Goal: Find specific page/section: Find specific page/section

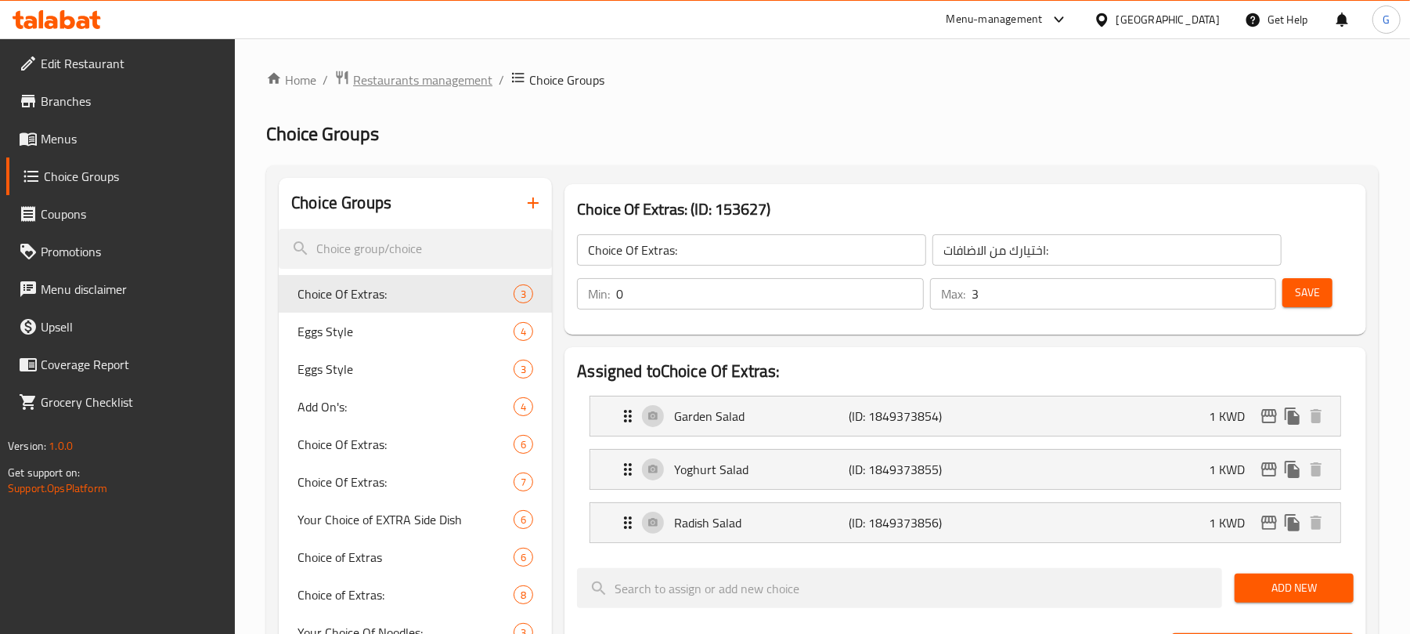
click at [402, 74] on span "Restaurants management" at bounding box center [422, 79] width 139 height 19
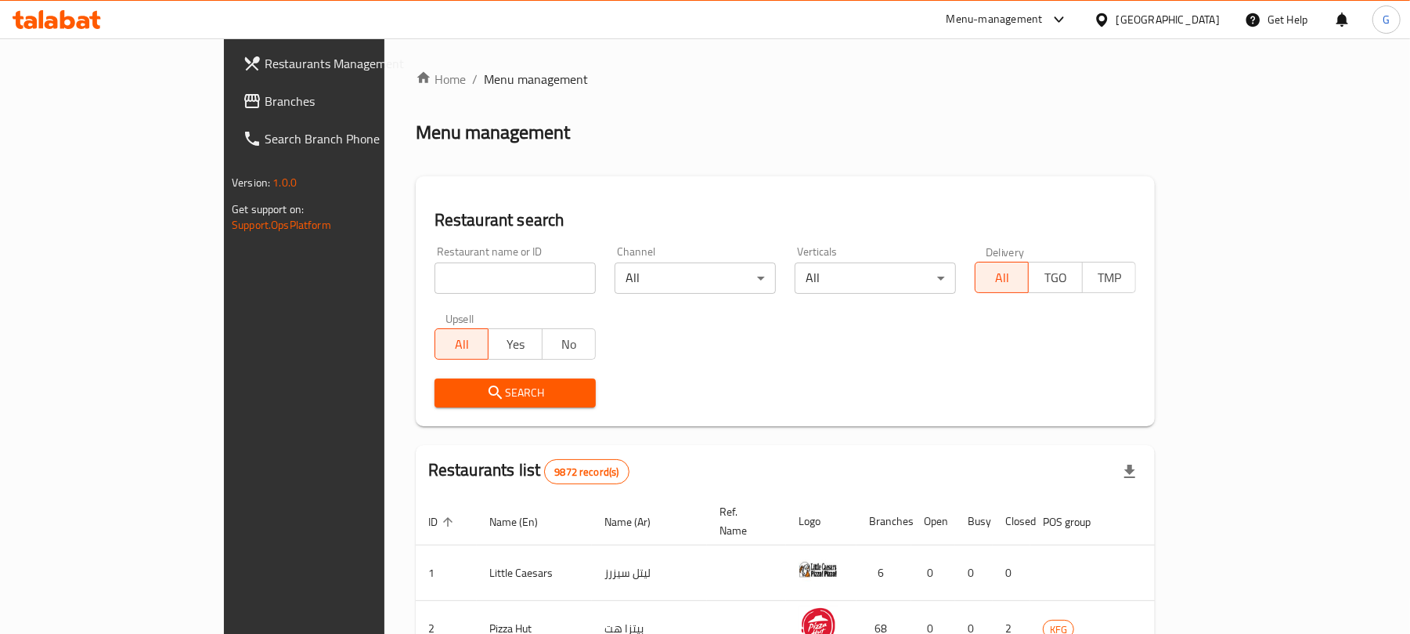
click at [1207, 16] on div "[GEOGRAPHIC_DATA]" at bounding box center [1168, 19] width 103 height 17
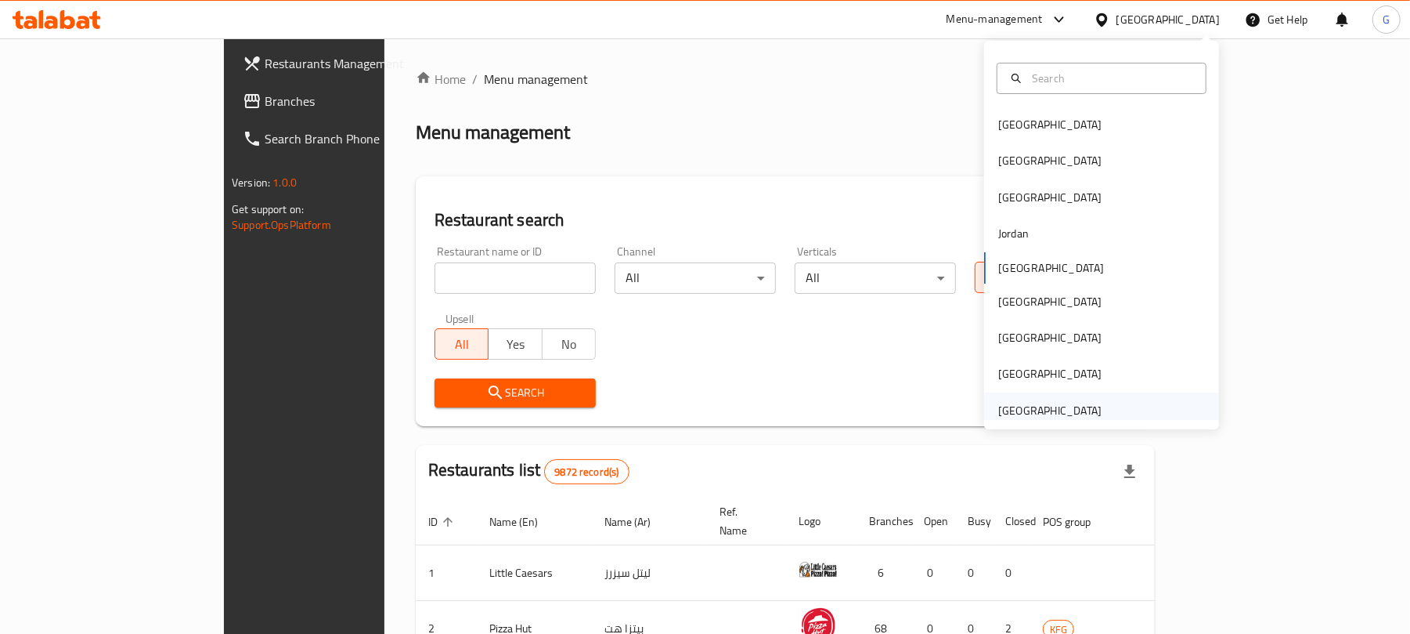
click at [1078, 412] on div "[GEOGRAPHIC_DATA]" at bounding box center [1049, 410] width 103 height 17
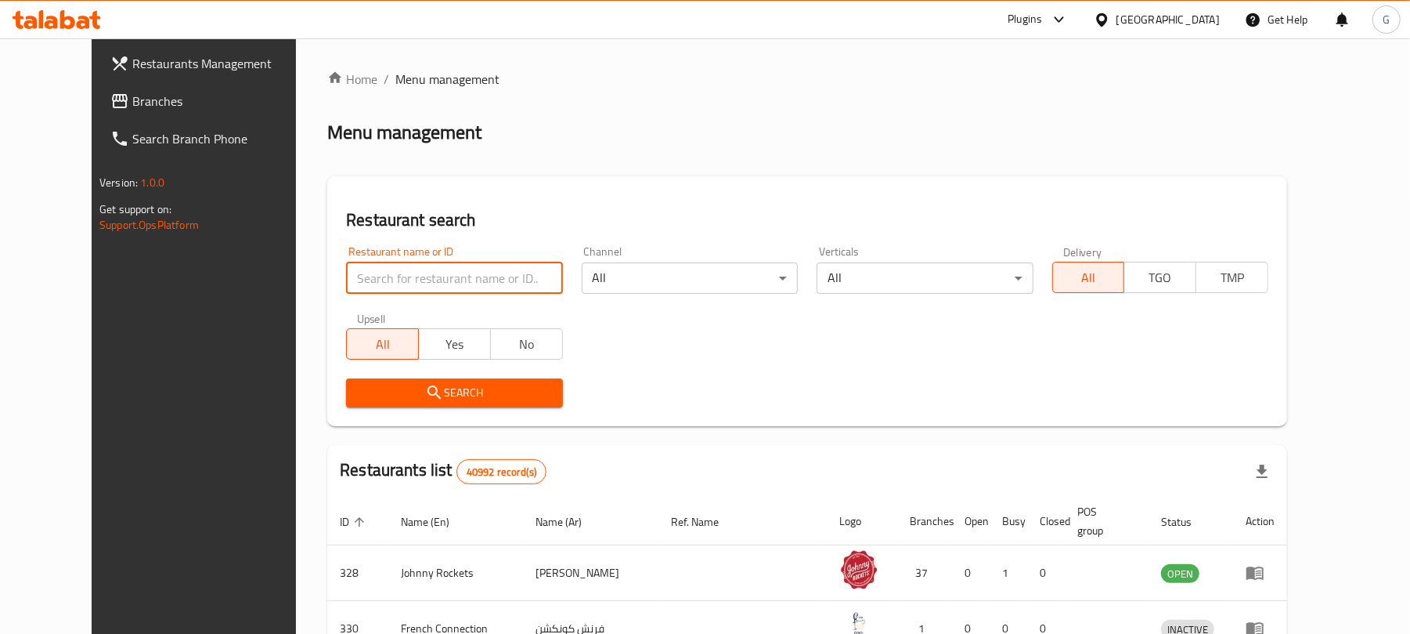
paste input "8718"
click at [414, 384] on span "Search" at bounding box center [454, 393] width 191 height 20
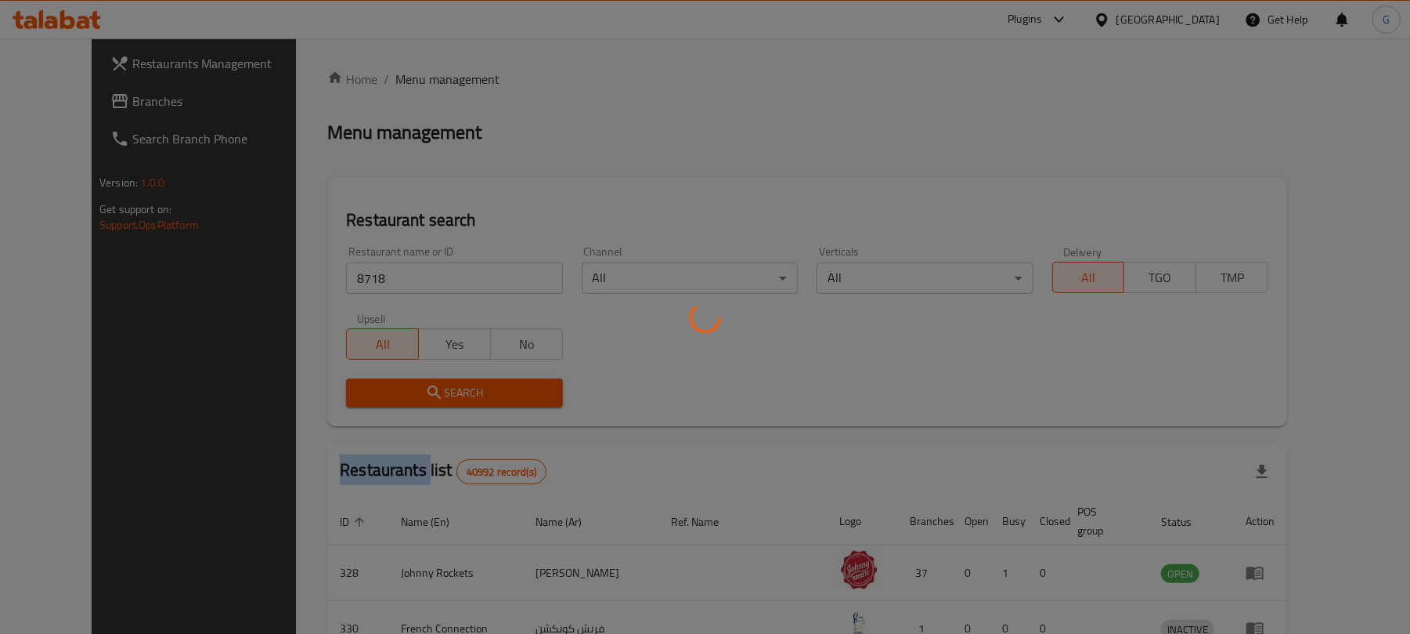
drag, startPoint x: 414, startPoint y: 384, endPoint x: 486, endPoint y: 384, distance: 71.3
click at [415, 384] on div at bounding box center [705, 317] width 1410 height 634
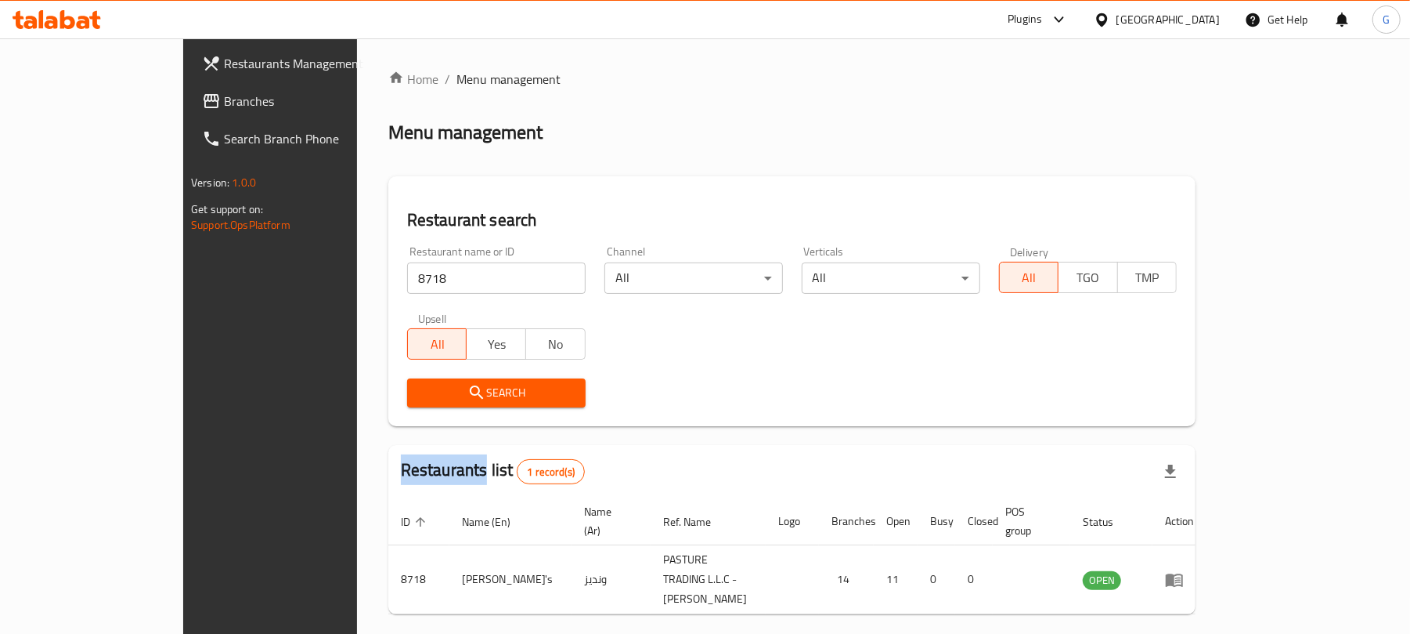
scroll to position [35, 0]
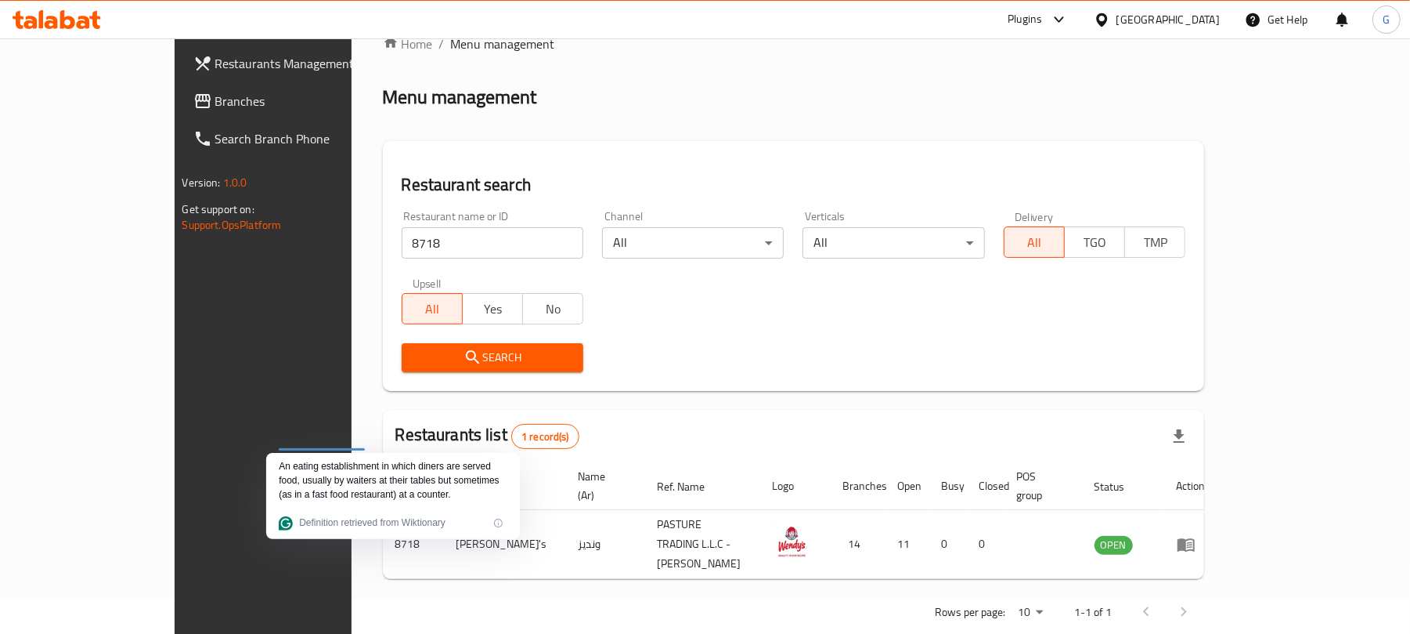
click at [802, 316] on div "Restaurant name or ID 8718 Restaurant name or ID Channel All ​ Verticals All ​ …" at bounding box center [793, 291] width 803 height 180
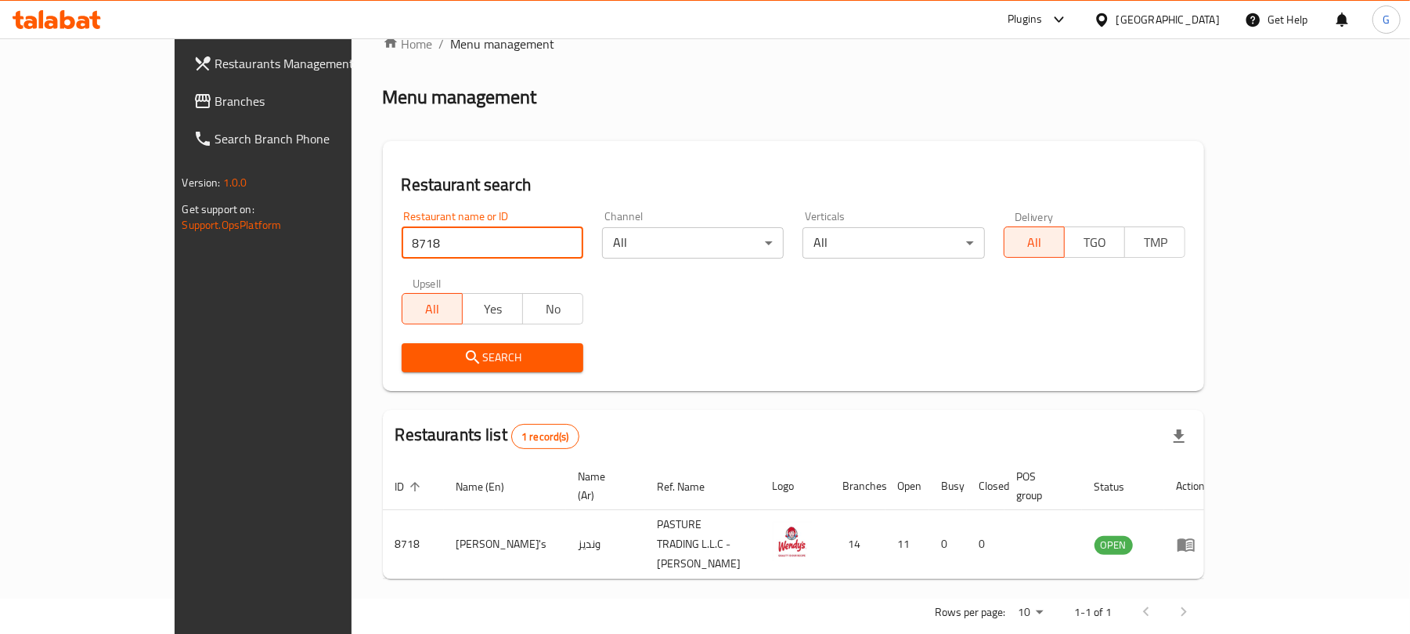
click at [402, 242] on input "8718" at bounding box center [493, 242] width 182 height 31
paste input "9540"
click at [402, 241] on input "87189540" at bounding box center [493, 242] width 182 height 31
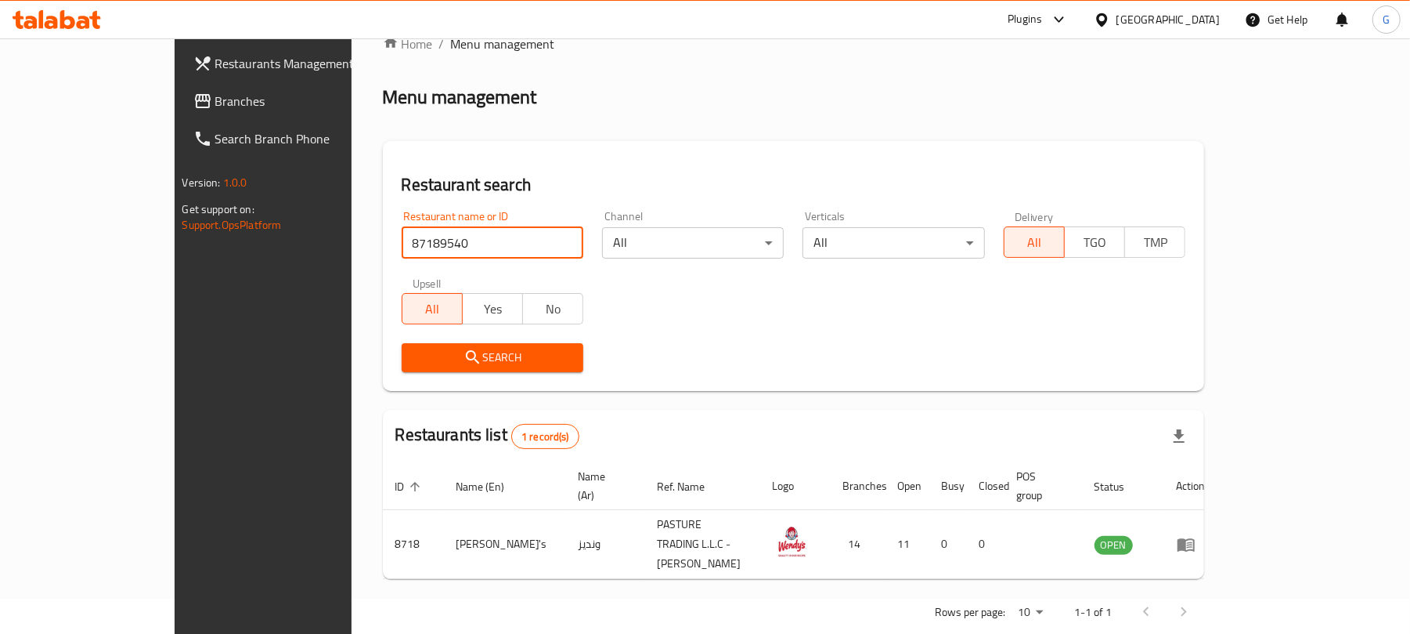
paste input "search"
click at [402, 368] on button "Search" at bounding box center [493, 357] width 182 height 29
click at [385, 368] on div at bounding box center [705, 317] width 1410 height 634
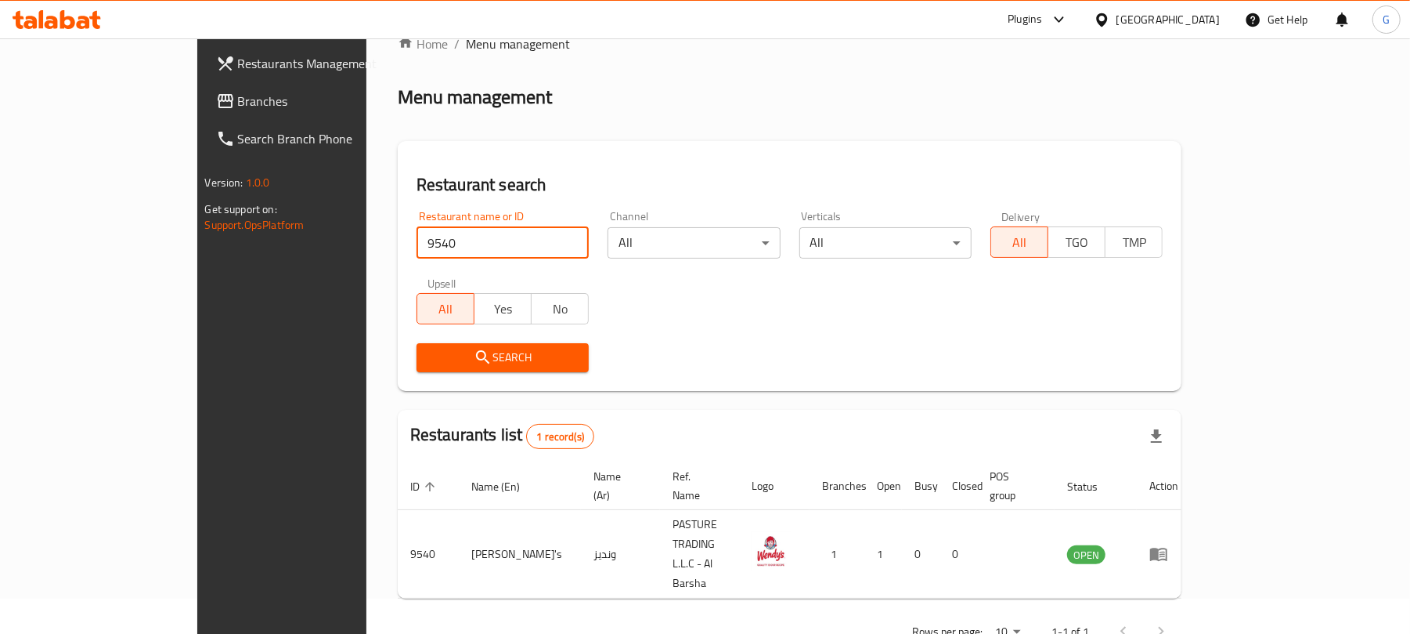
click at [417, 233] on input "9540" at bounding box center [503, 242] width 172 height 31
paste input "1"
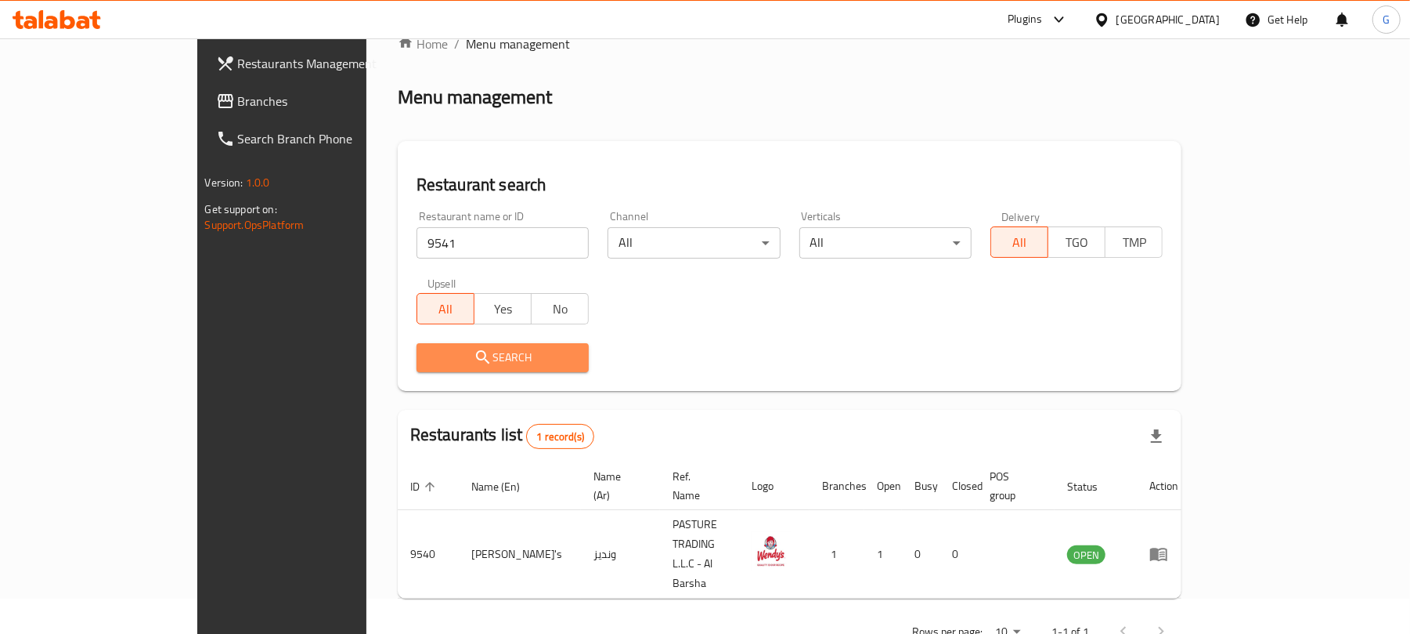
click at [417, 345] on button "Search" at bounding box center [503, 357] width 172 height 29
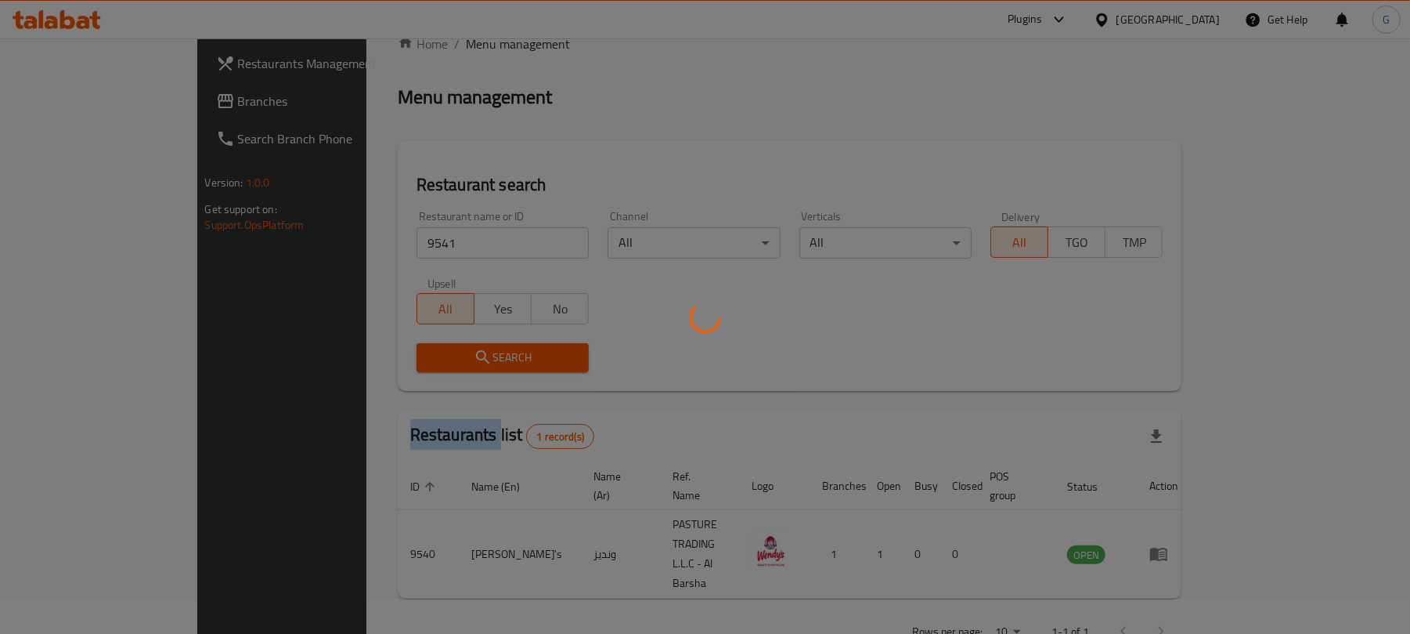
click at [352, 345] on div at bounding box center [705, 317] width 1410 height 634
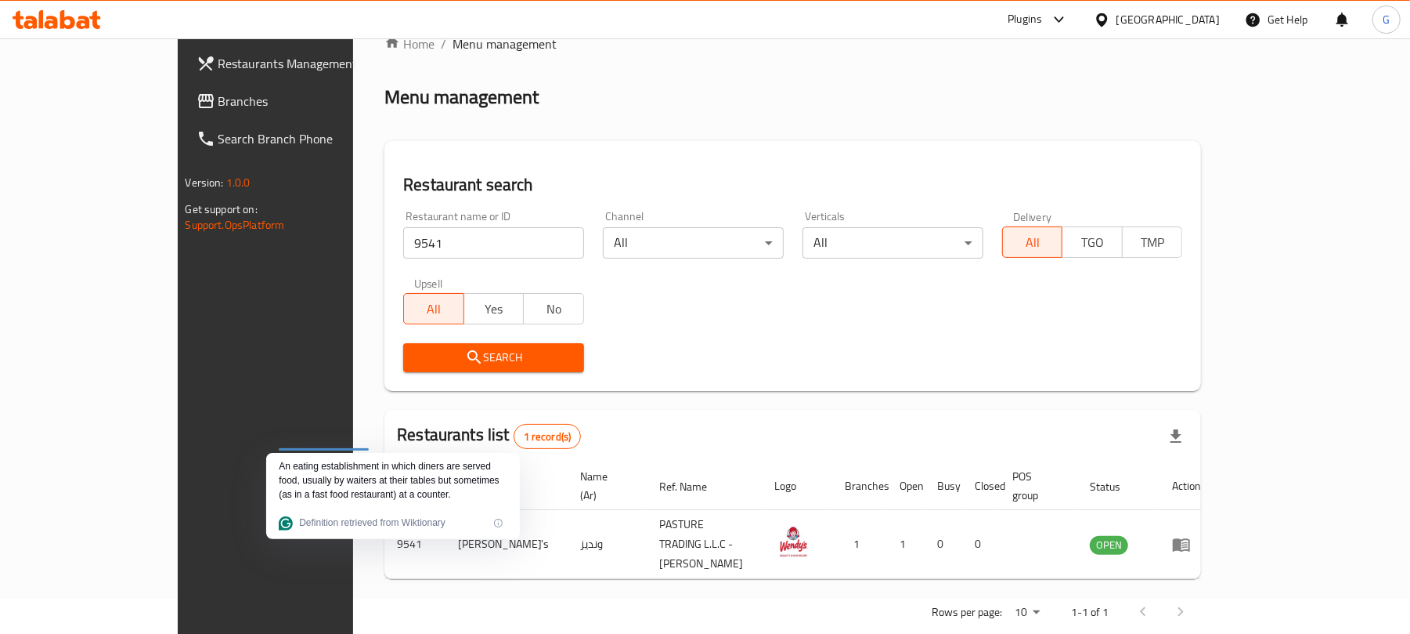
click at [909, 368] on div "Search" at bounding box center [793, 358] width 798 height 48
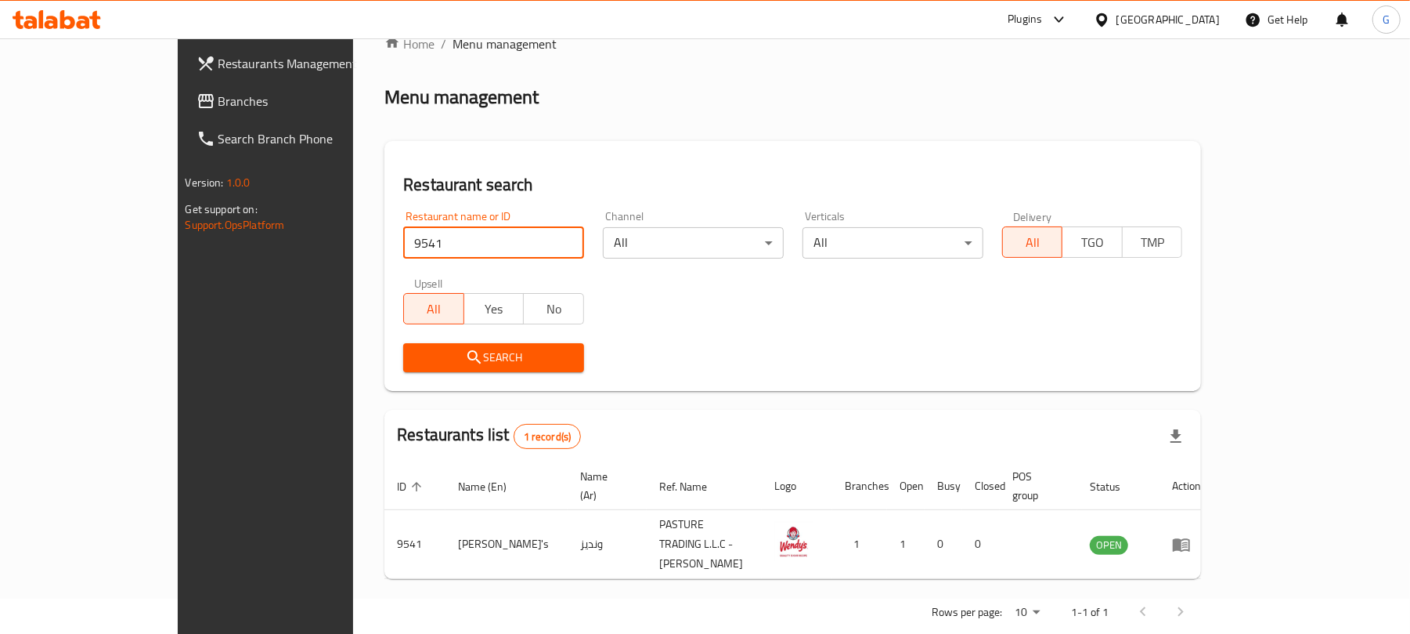
click at [403, 248] on input "9541" at bounding box center [493, 242] width 181 height 31
paste input "2"
click at [416, 364] on span "Search" at bounding box center [494, 358] width 156 height 20
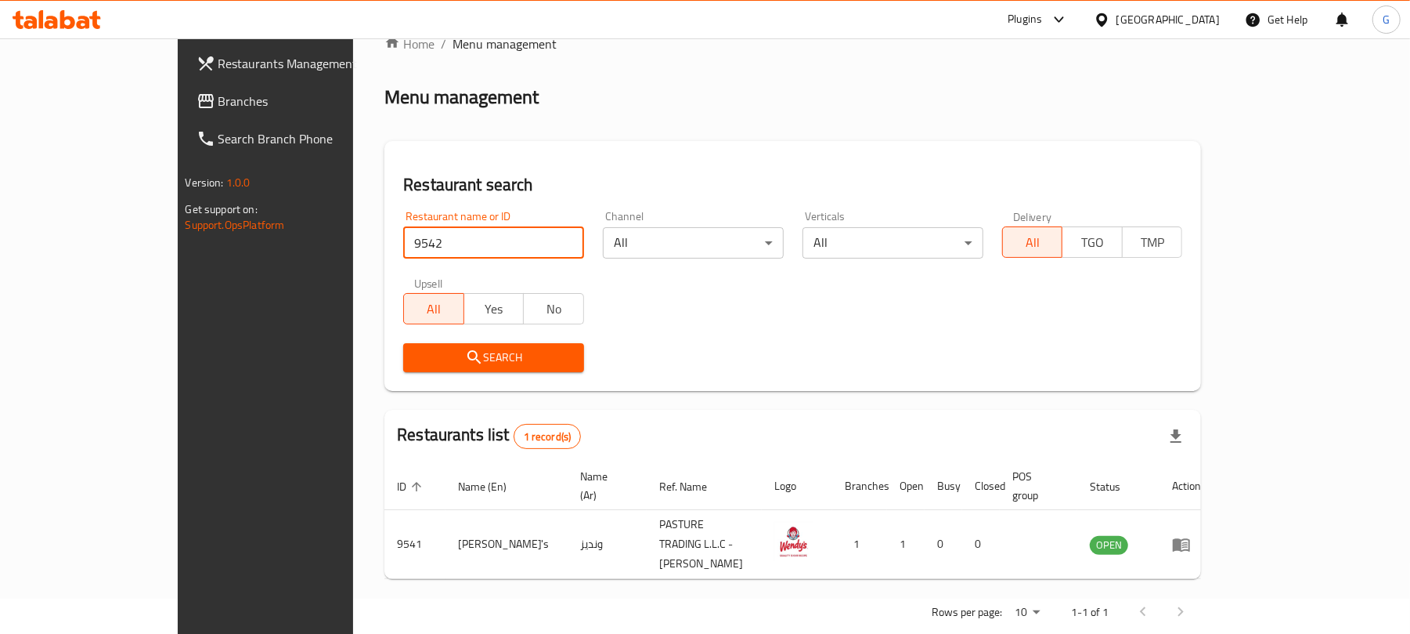
click at [380, 364] on div at bounding box center [705, 317] width 1410 height 634
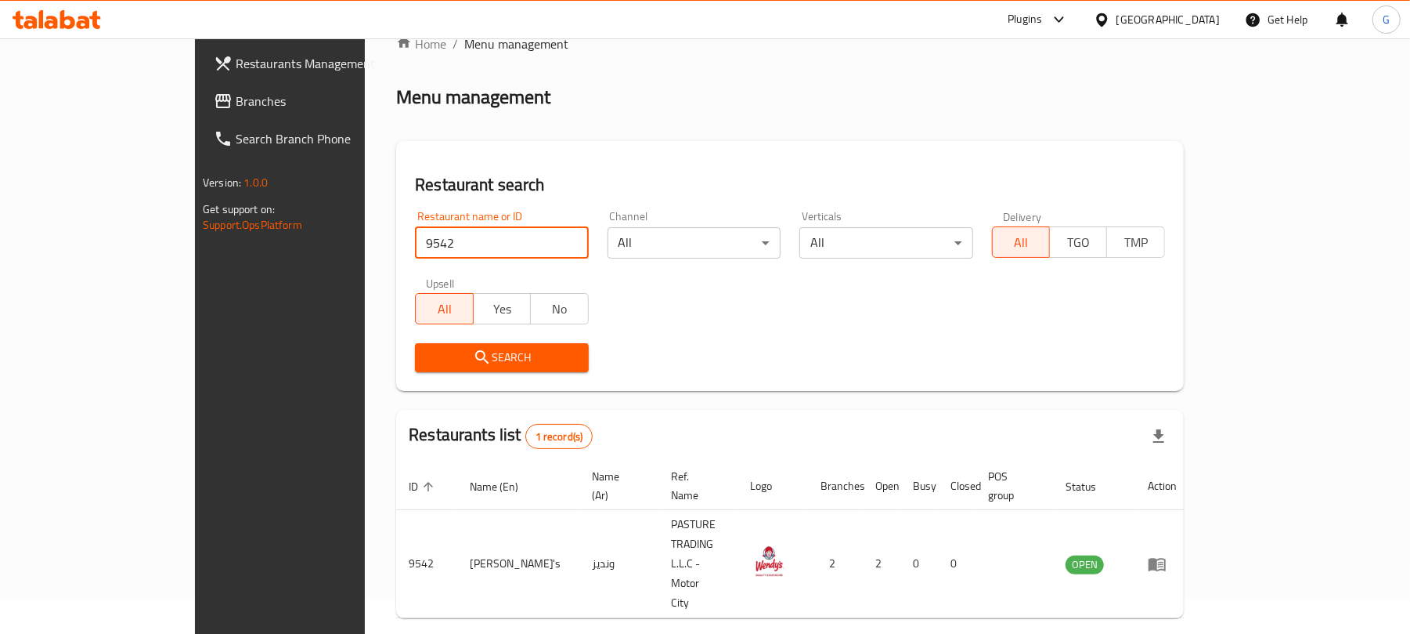
click at [415, 230] on input "9542" at bounding box center [501, 242] width 173 height 31
paste input "3"
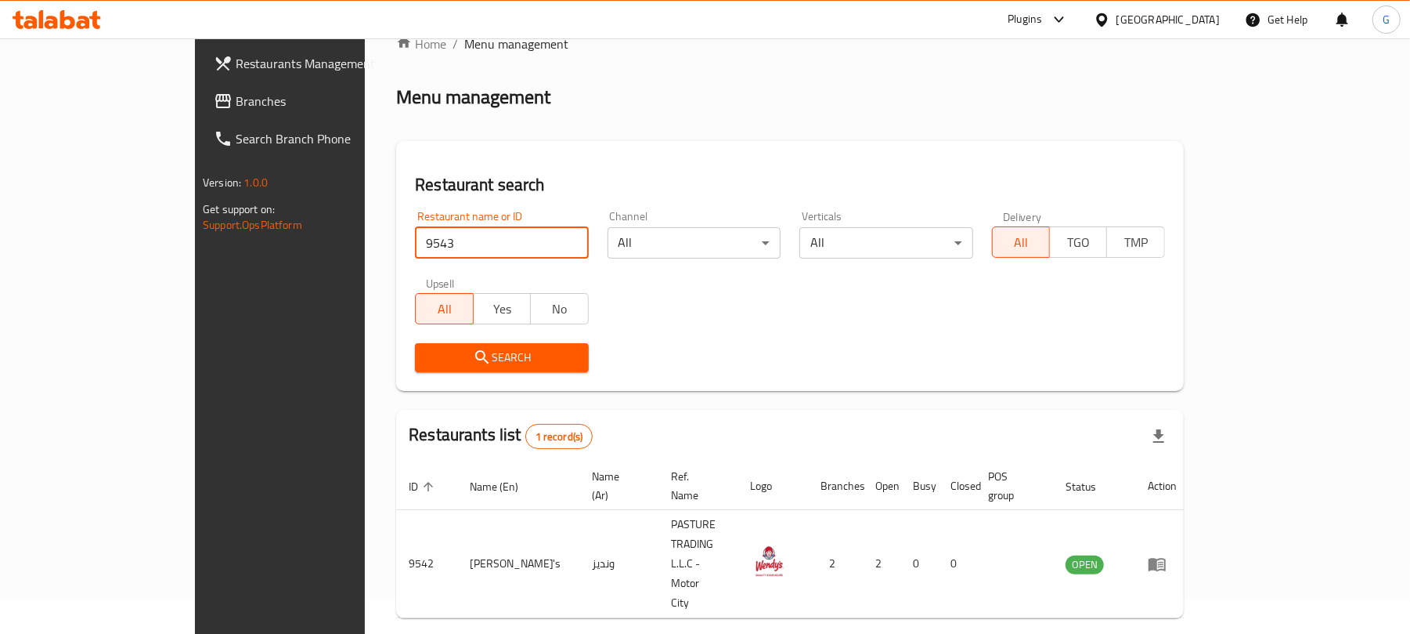
click at [475, 352] on icon "submit" at bounding box center [481, 356] width 13 height 13
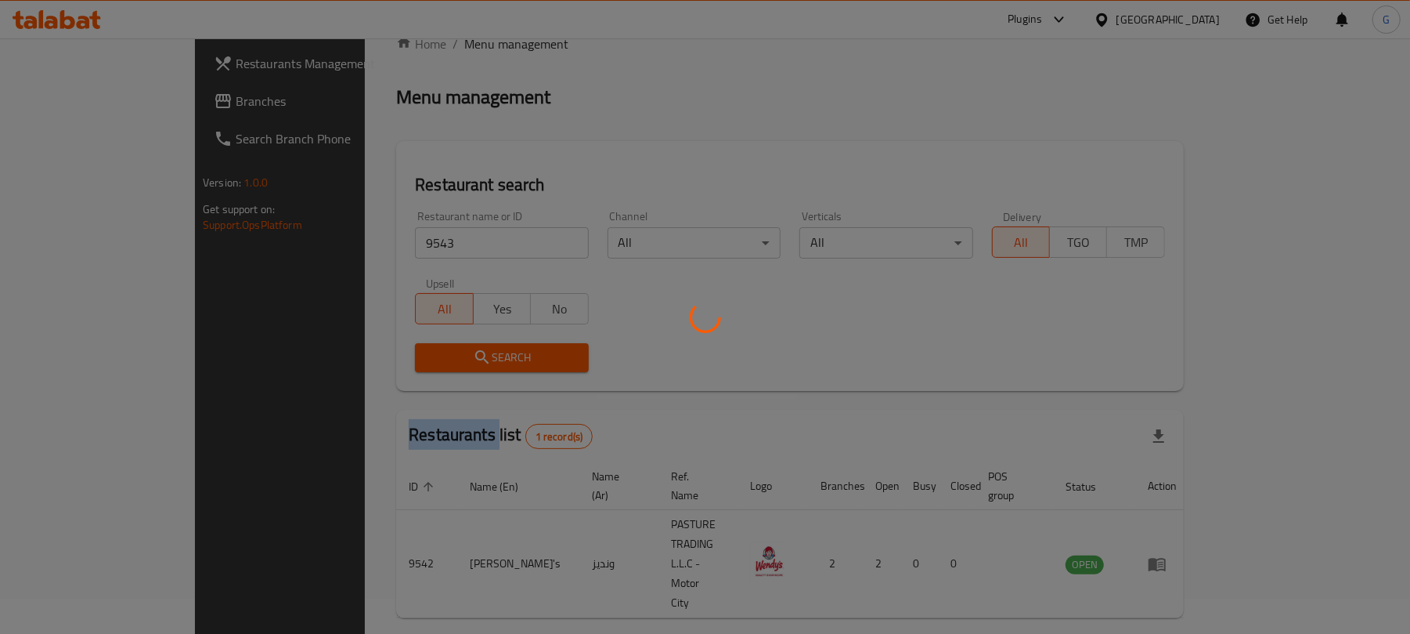
click at [387, 352] on div at bounding box center [705, 317] width 1410 height 634
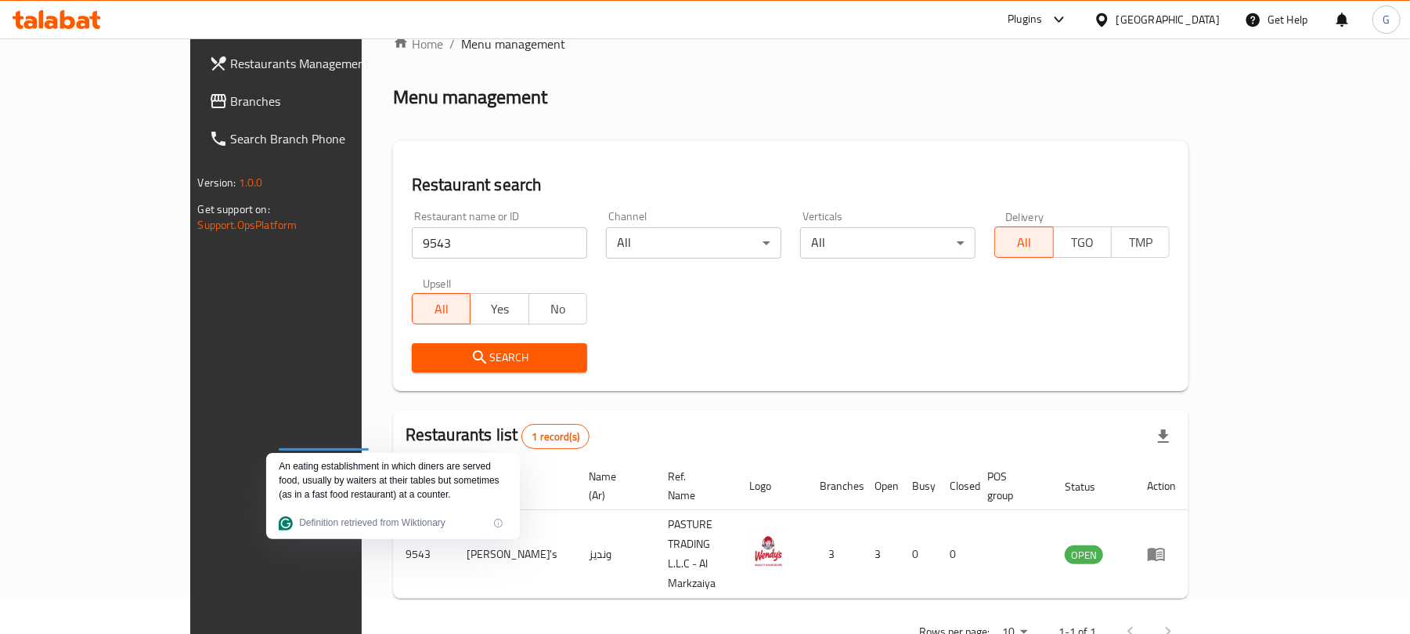
click at [423, 249] on input "9543" at bounding box center [499, 242] width 175 height 31
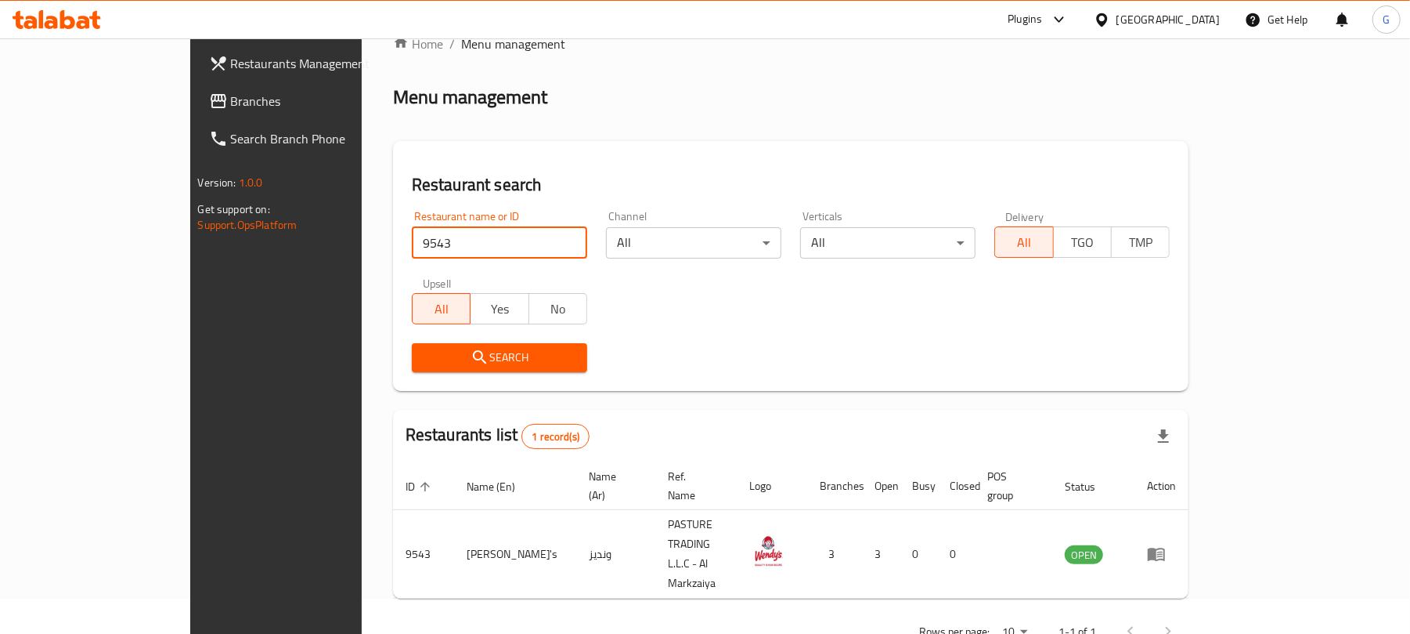
click at [423, 249] on input "9543" at bounding box center [499, 242] width 175 height 31
paste input "683102"
type input "683102"
click at [427, 362] on span "Search" at bounding box center [499, 358] width 150 height 20
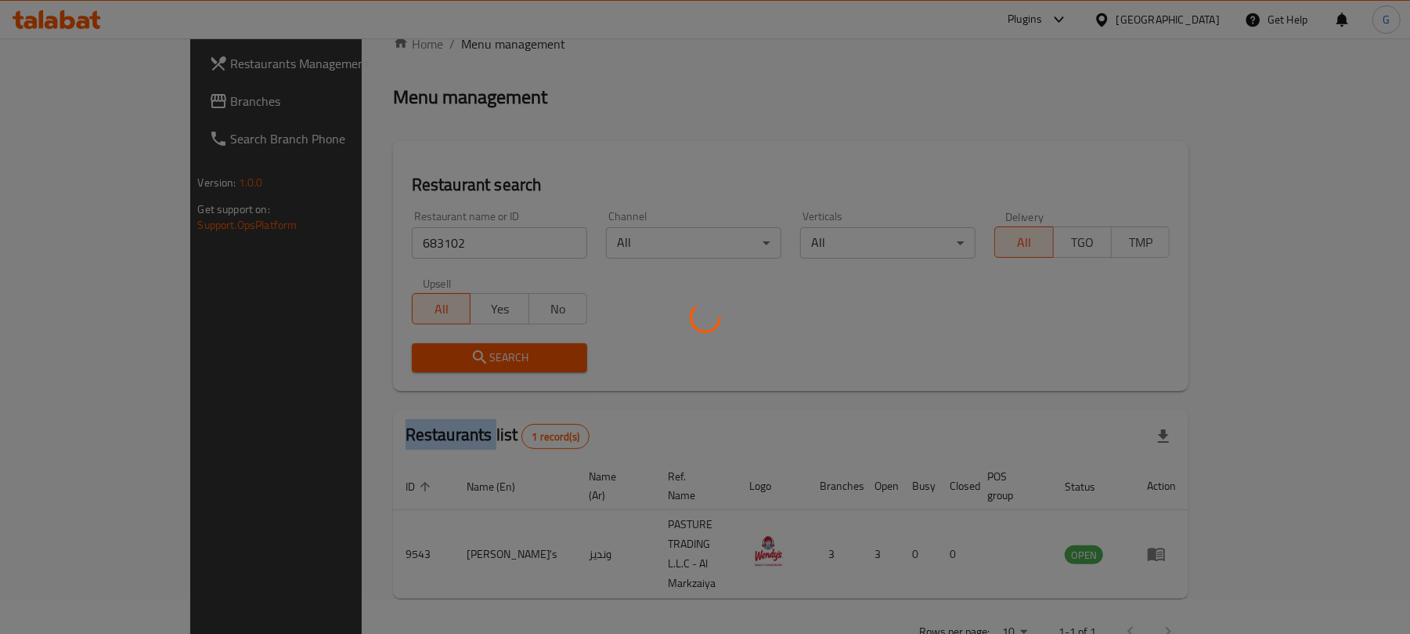
click at [428, 362] on div at bounding box center [705, 317] width 1410 height 634
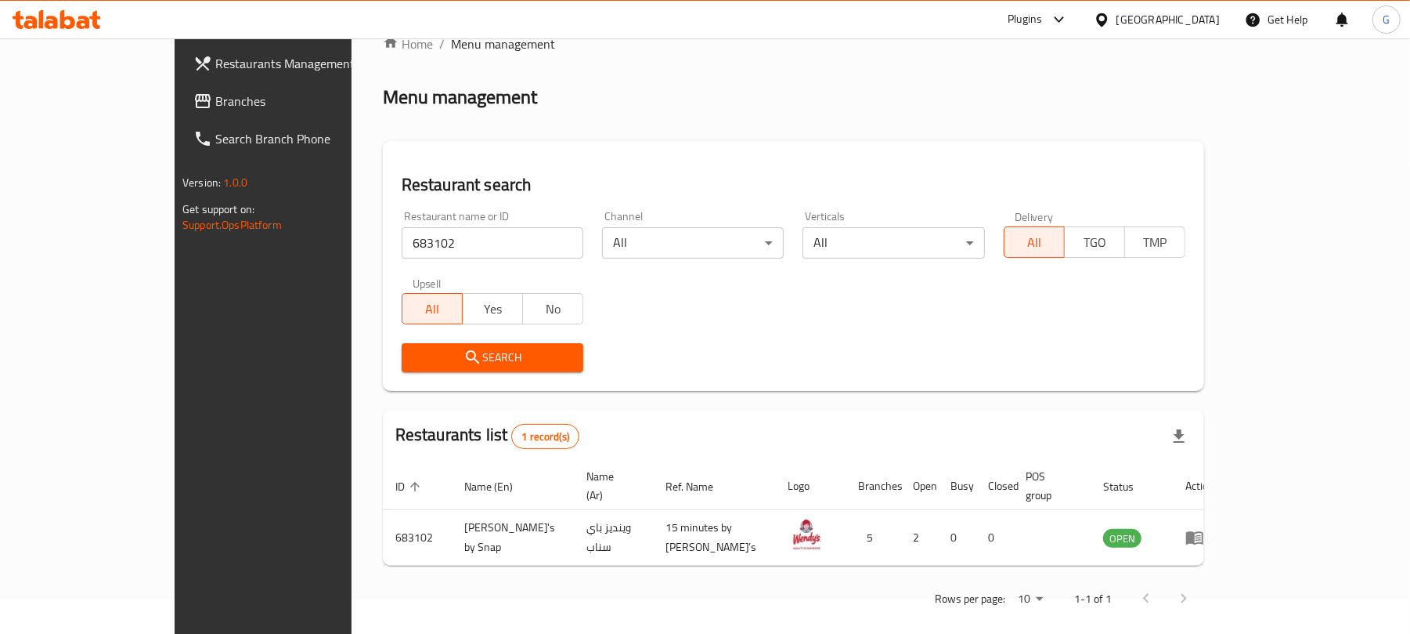
click at [402, 243] on input "683102" at bounding box center [493, 242] width 182 height 31
click at [522, 244] on input "683102" at bounding box center [493, 242] width 182 height 31
paste input "8718"
type input "8718"
click at [430, 355] on span "Search" at bounding box center [492, 358] width 157 height 20
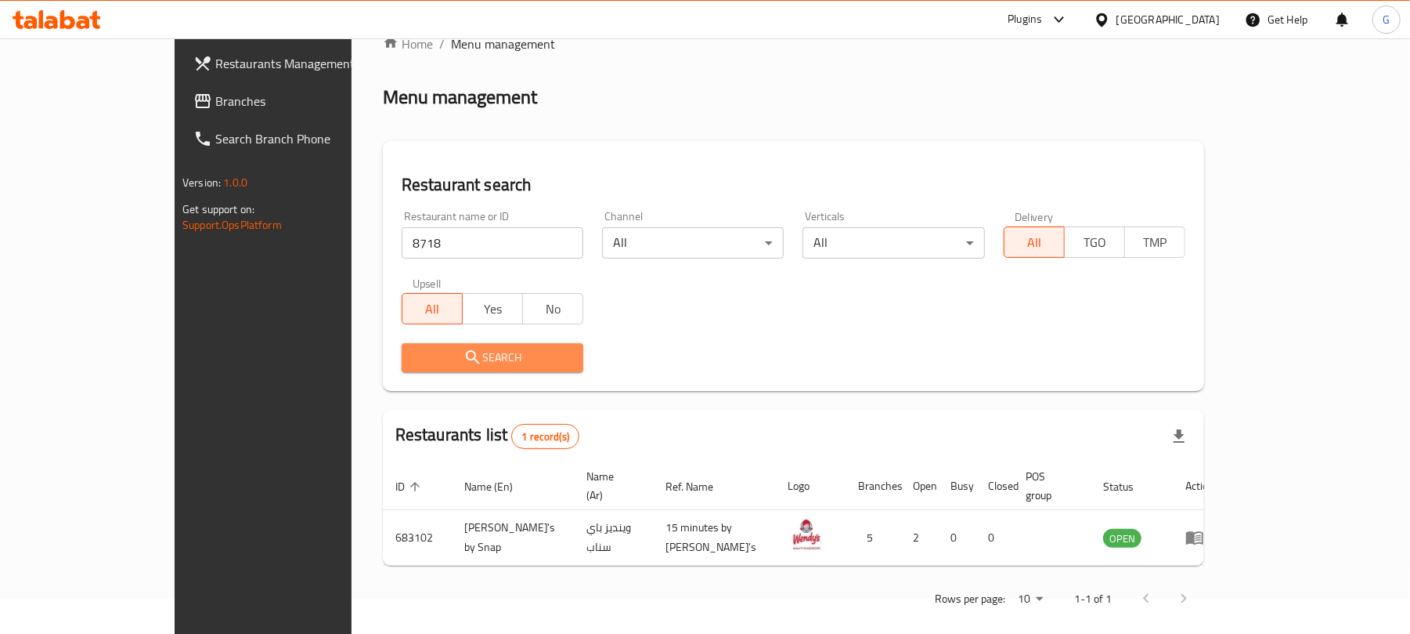
click at [430, 355] on div at bounding box center [705, 317] width 1410 height 634
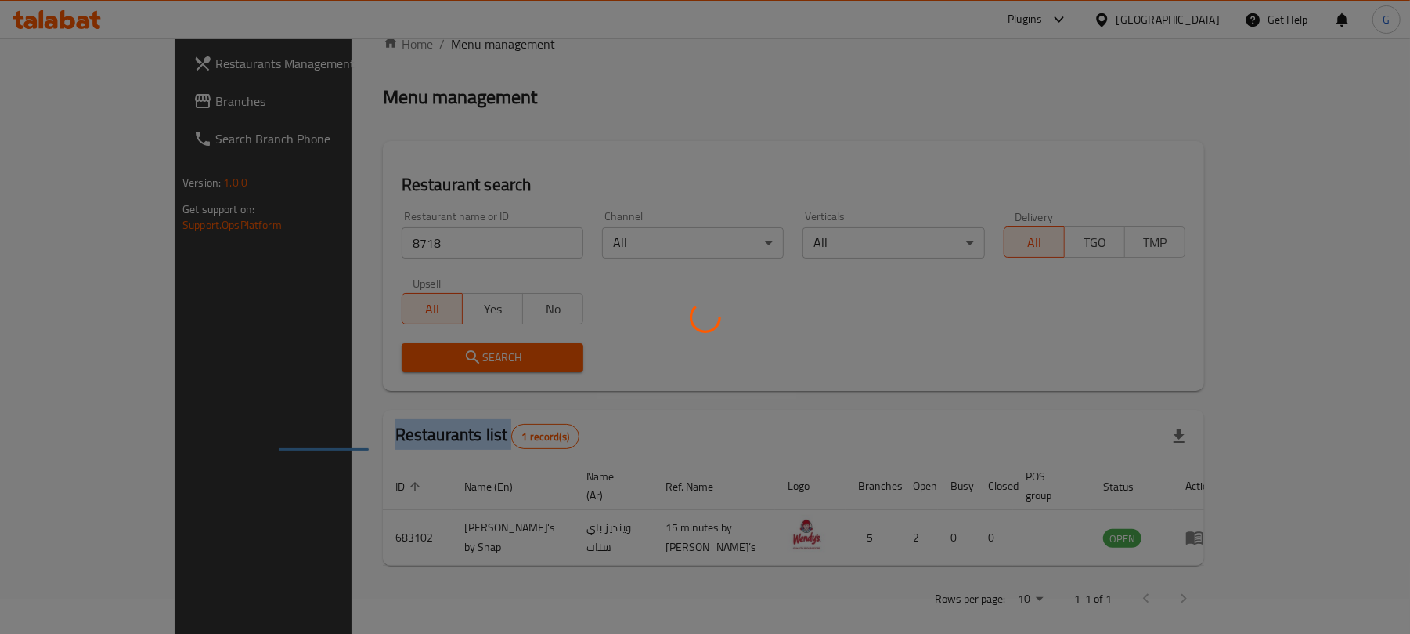
click at [430, 355] on div at bounding box center [705, 317] width 1410 height 634
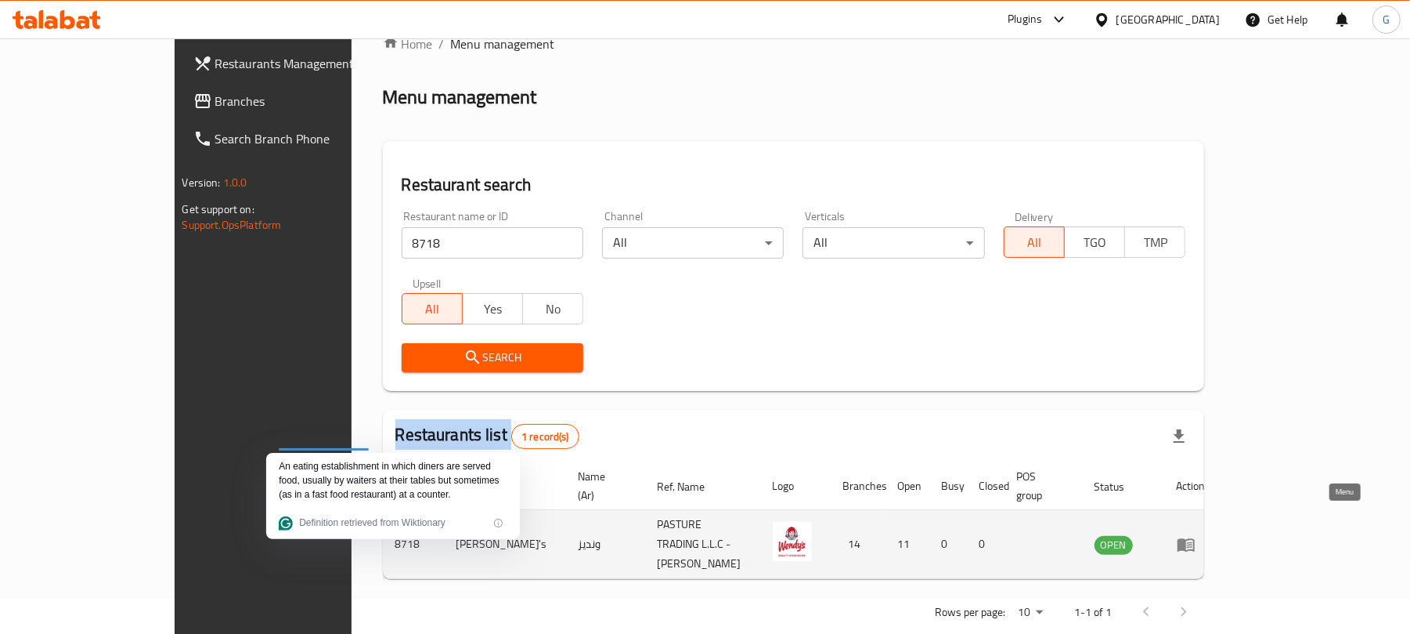
click at [1196, 535] on icon "enhanced table" at bounding box center [1186, 544] width 19 height 19
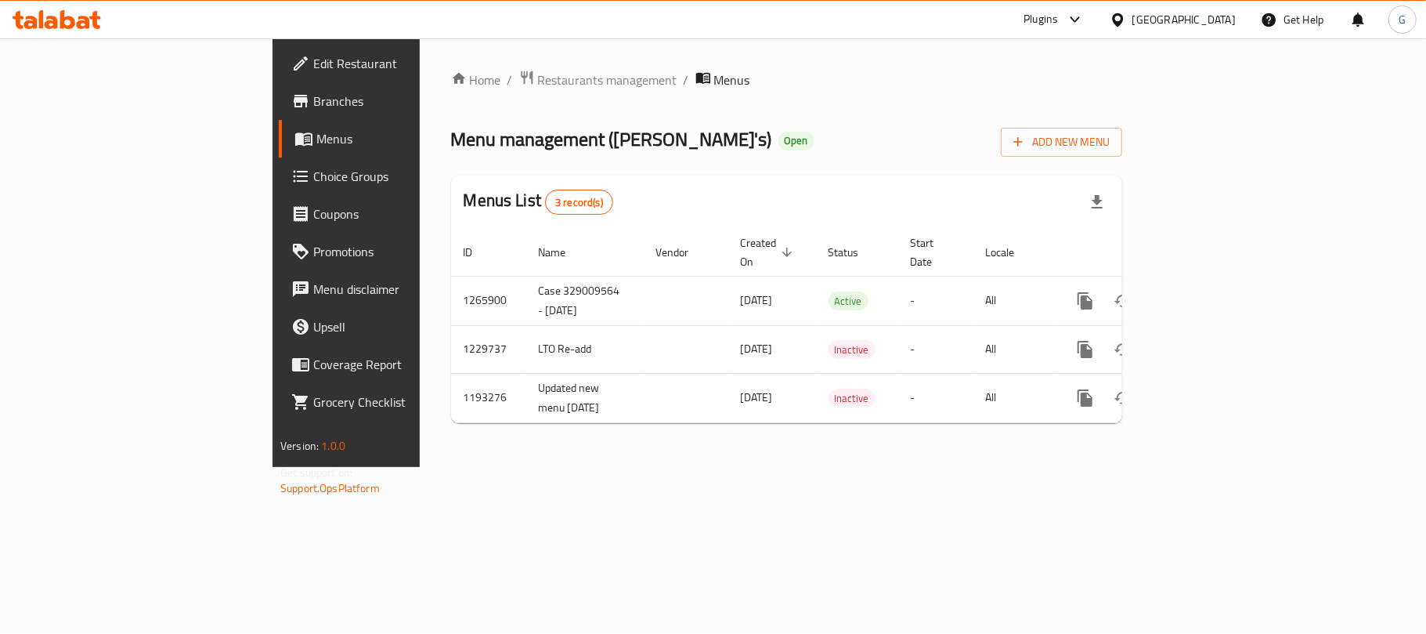
click at [313, 100] on span "Branches" at bounding box center [405, 101] width 185 height 19
